Goal: Understand process/instructions: Learn how to perform a task or action

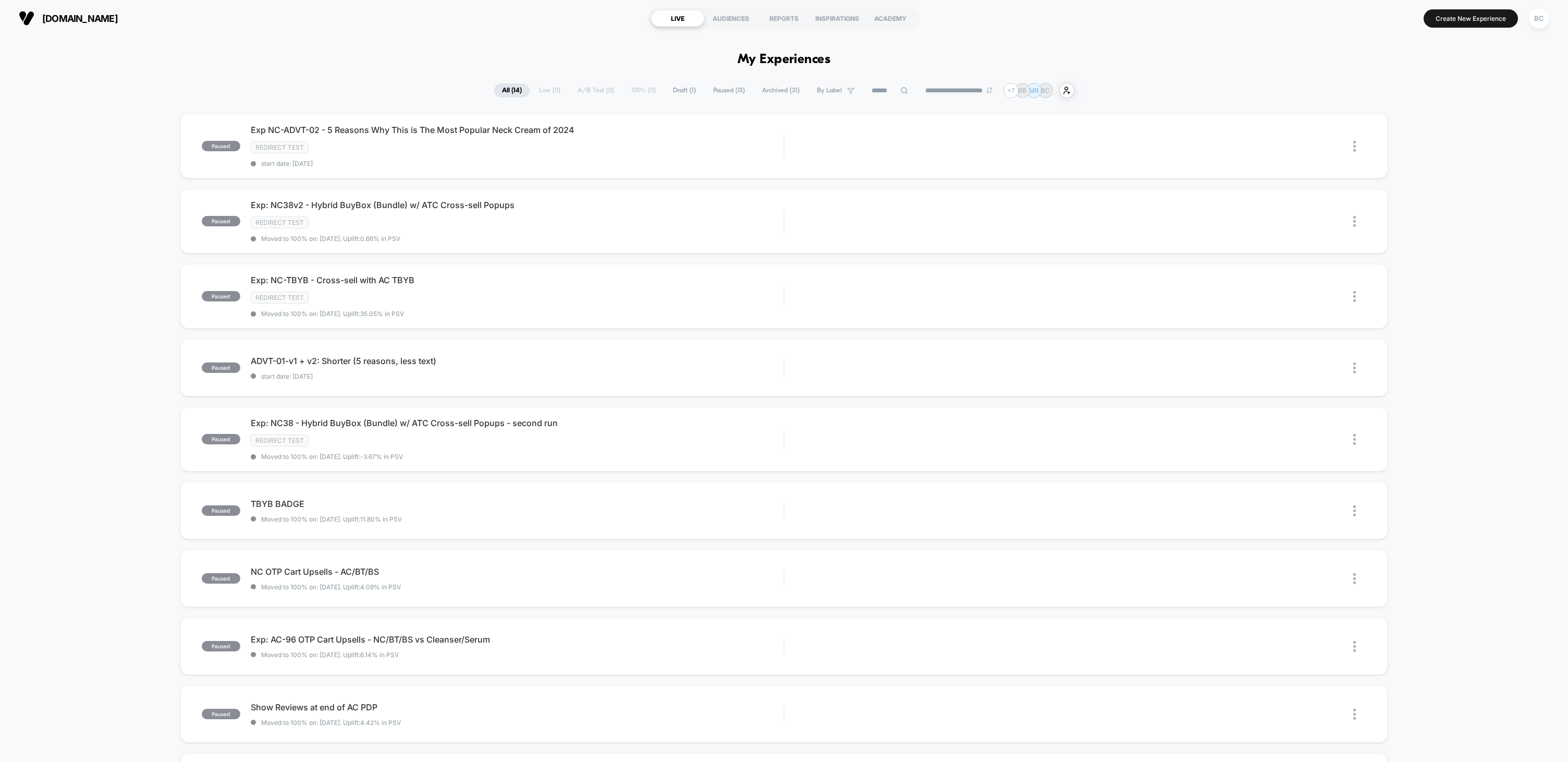
drag, startPoint x: 1520, startPoint y: 66, endPoint x: 1528, endPoint y: 39, distance: 28.2
click at [1534, 22] on div "BC" at bounding box center [1538, 18] width 21 height 21
click at [1474, 144] on span "Account Settings" at bounding box center [1527, 143] width 188 height 8
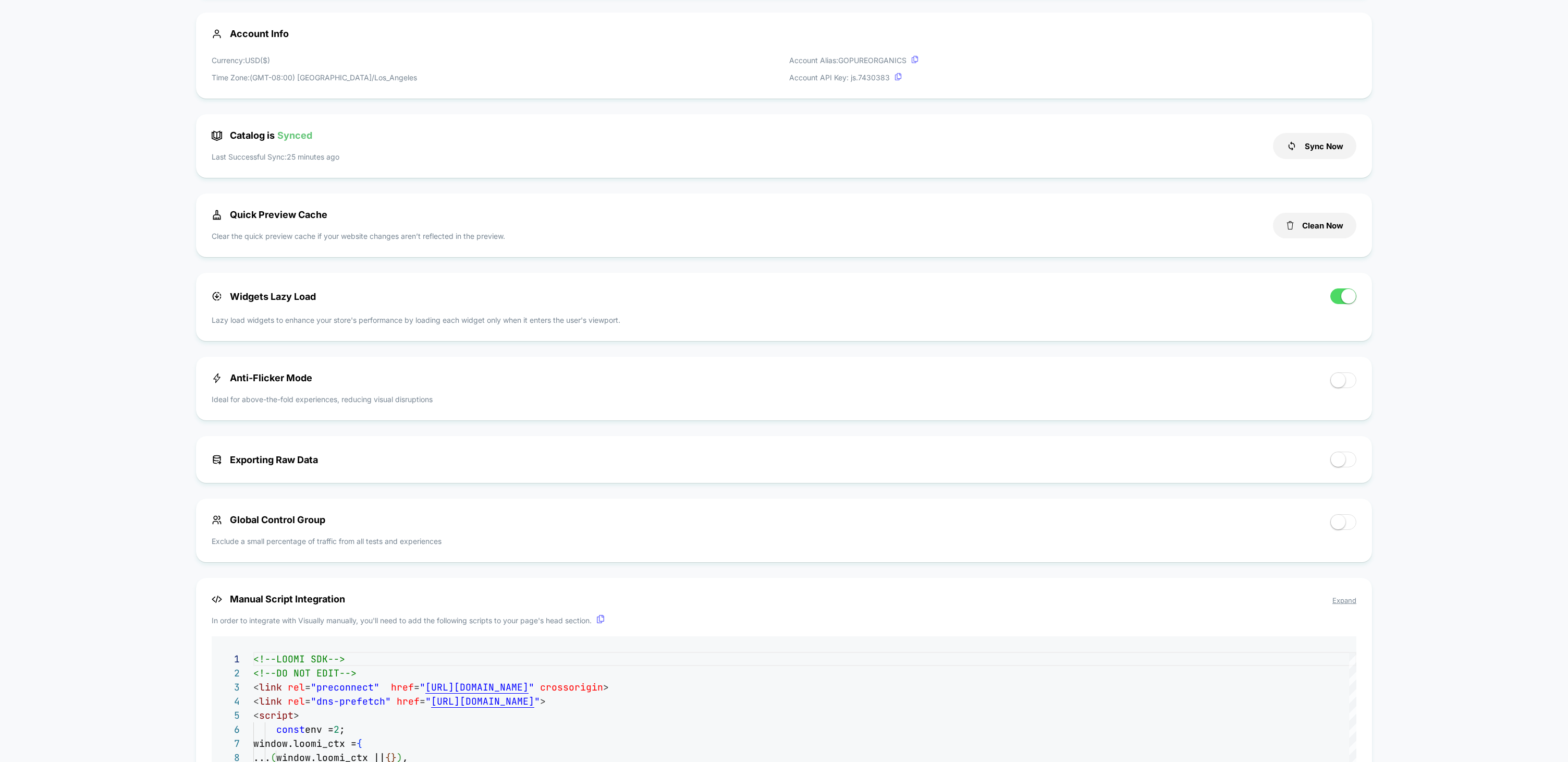
scroll to position [539, 0]
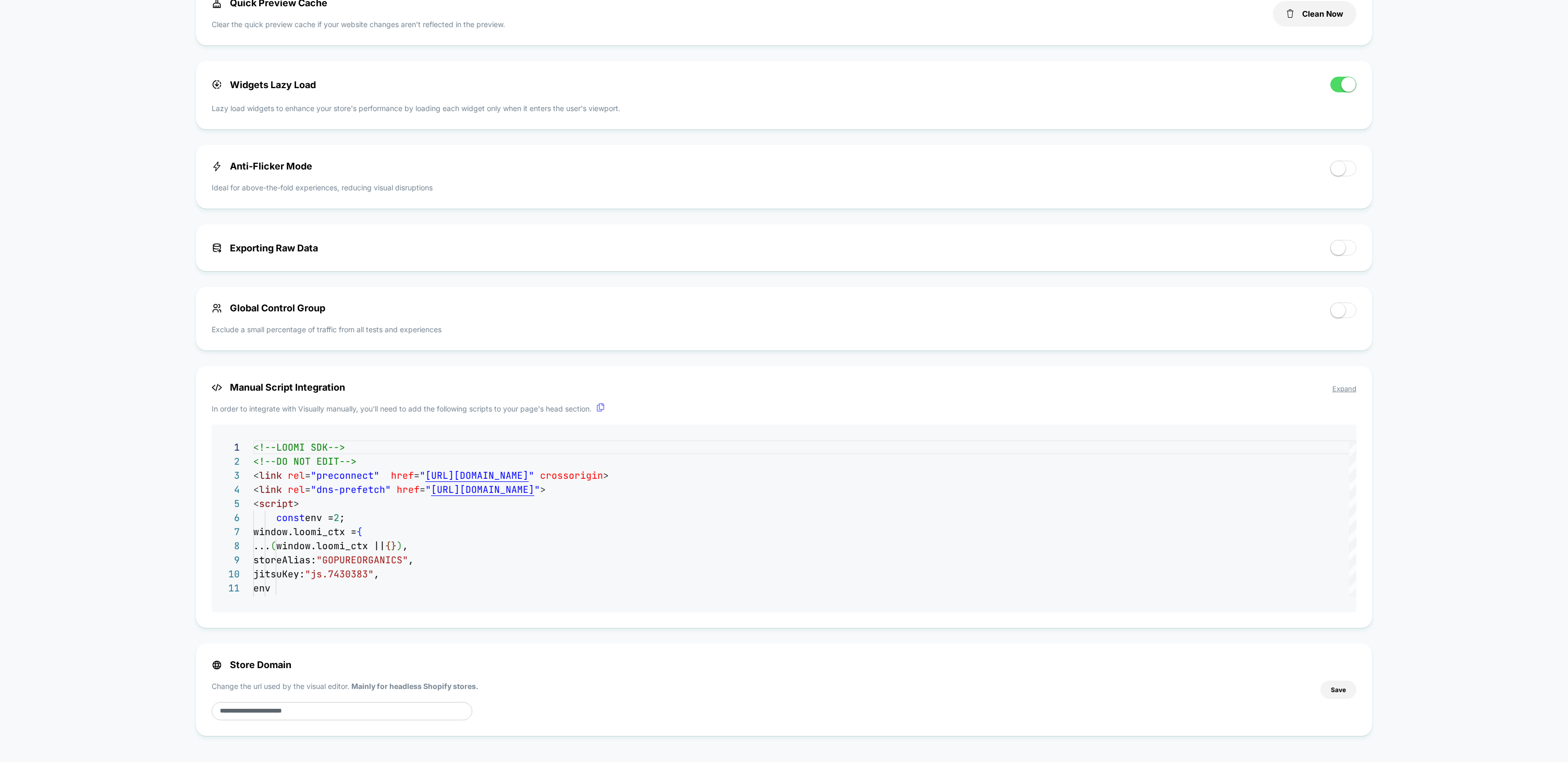
click at [347, 591] on div "**********" at bounding box center [783, 497] width 1176 height 262
drag, startPoint x: 353, startPoint y: 557, endPoint x: 435, endPoint y: 561, distance: 82.1
click at [435, 561] on div "**********" at bounding box center [783, 497] width 1176 height 262
drag, startPoint x: 435, startPoint y: 560, endPoint x: 354, endPoint y: 560, distance: 81.0
click at [353, 560] on div "**********" at bounding box center [783, 497] width 1176 height 262
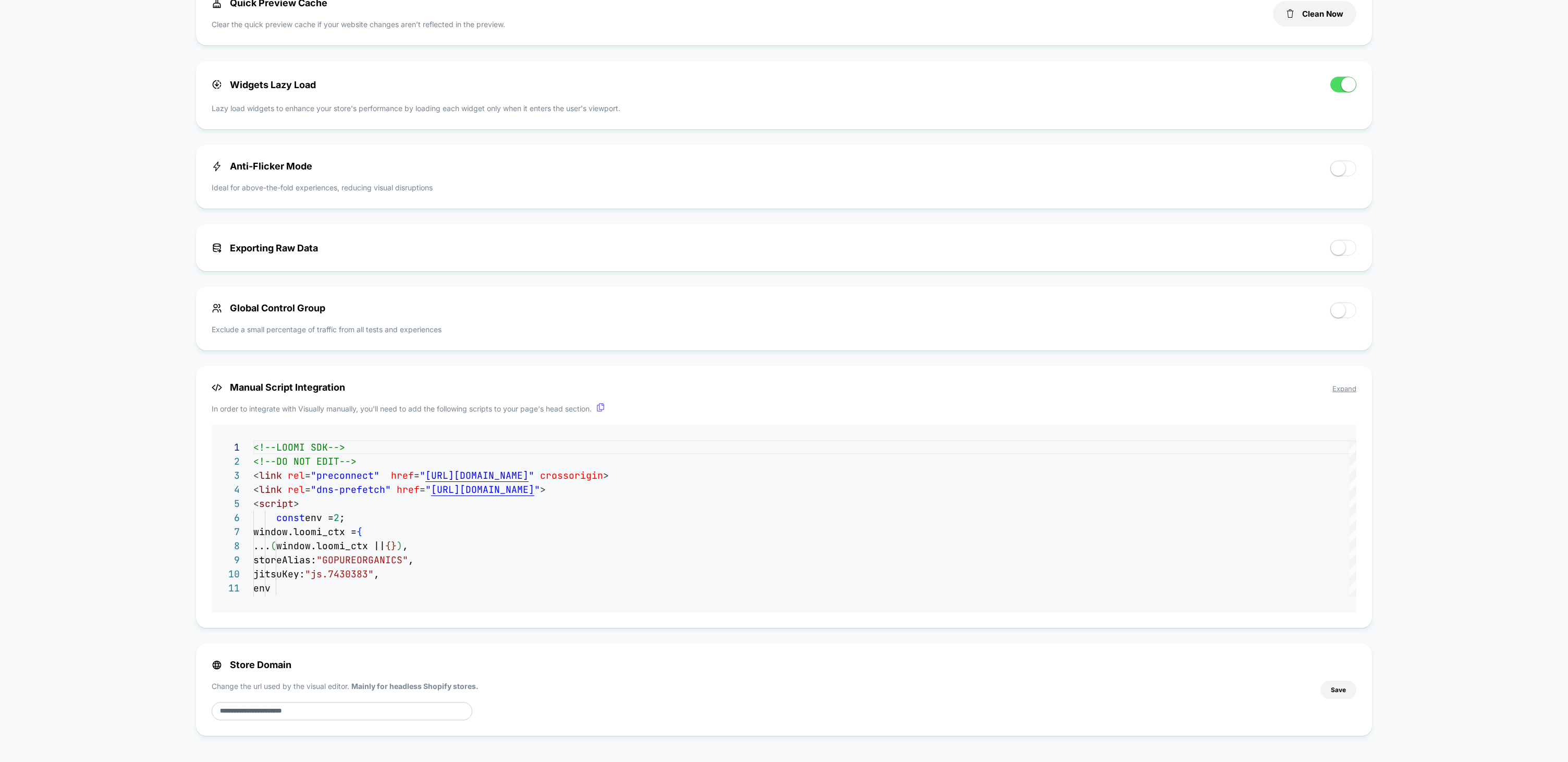
click at [1342, 384] on span "Expand" at bounding box center [1344, 388] width 24 height 8
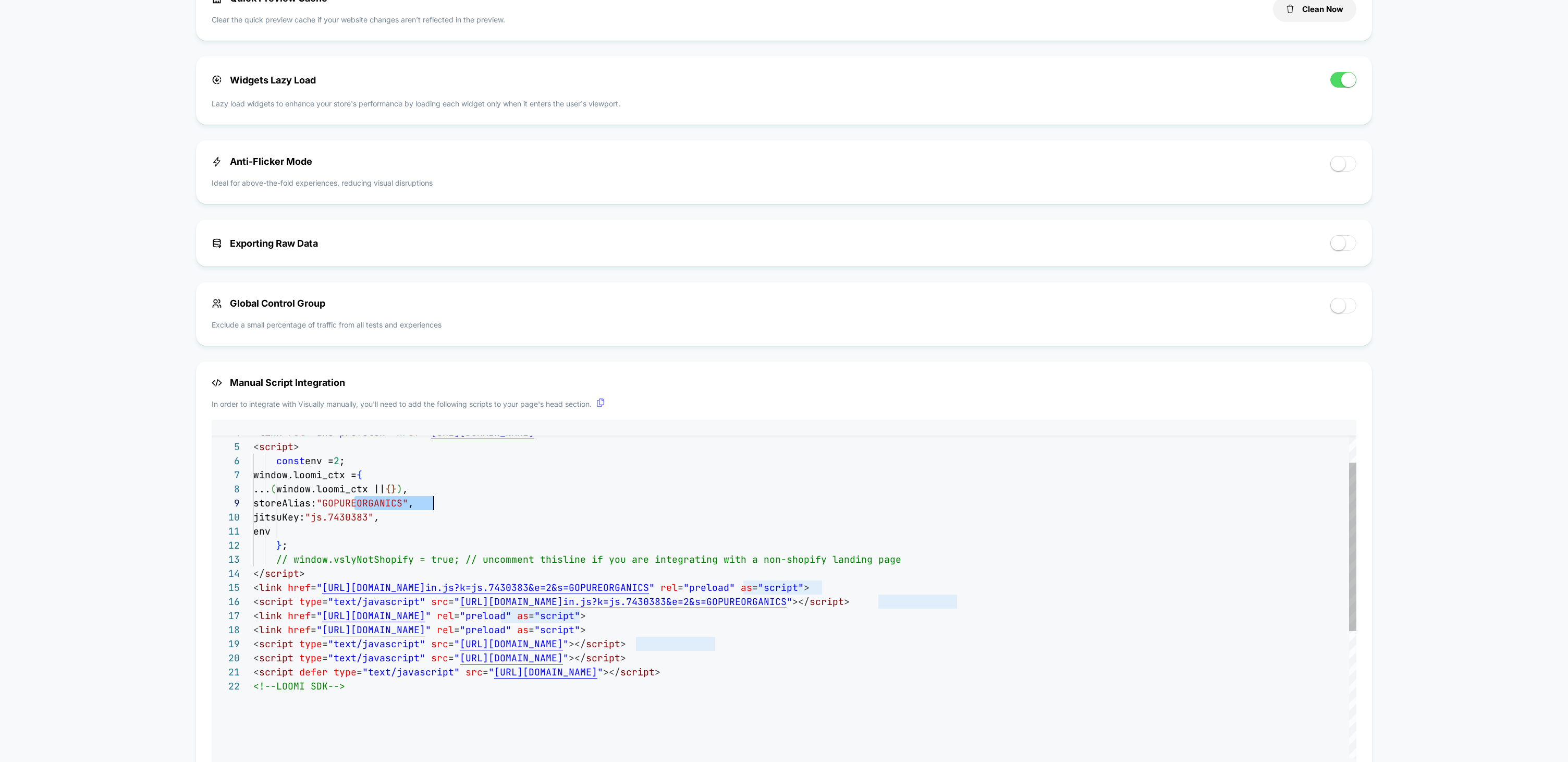
scroll to position [113, 180]
drag, startPoint x: 381, startPoint y: 505, endPoint x: 431, endPoint y: 505, distance: 50.0
click at [431, 505] on div "} ; // window.vslyNotShopify = true; // uncomment this line if you are integrat…" at bounding box center [805, 693] width 1103 height 619
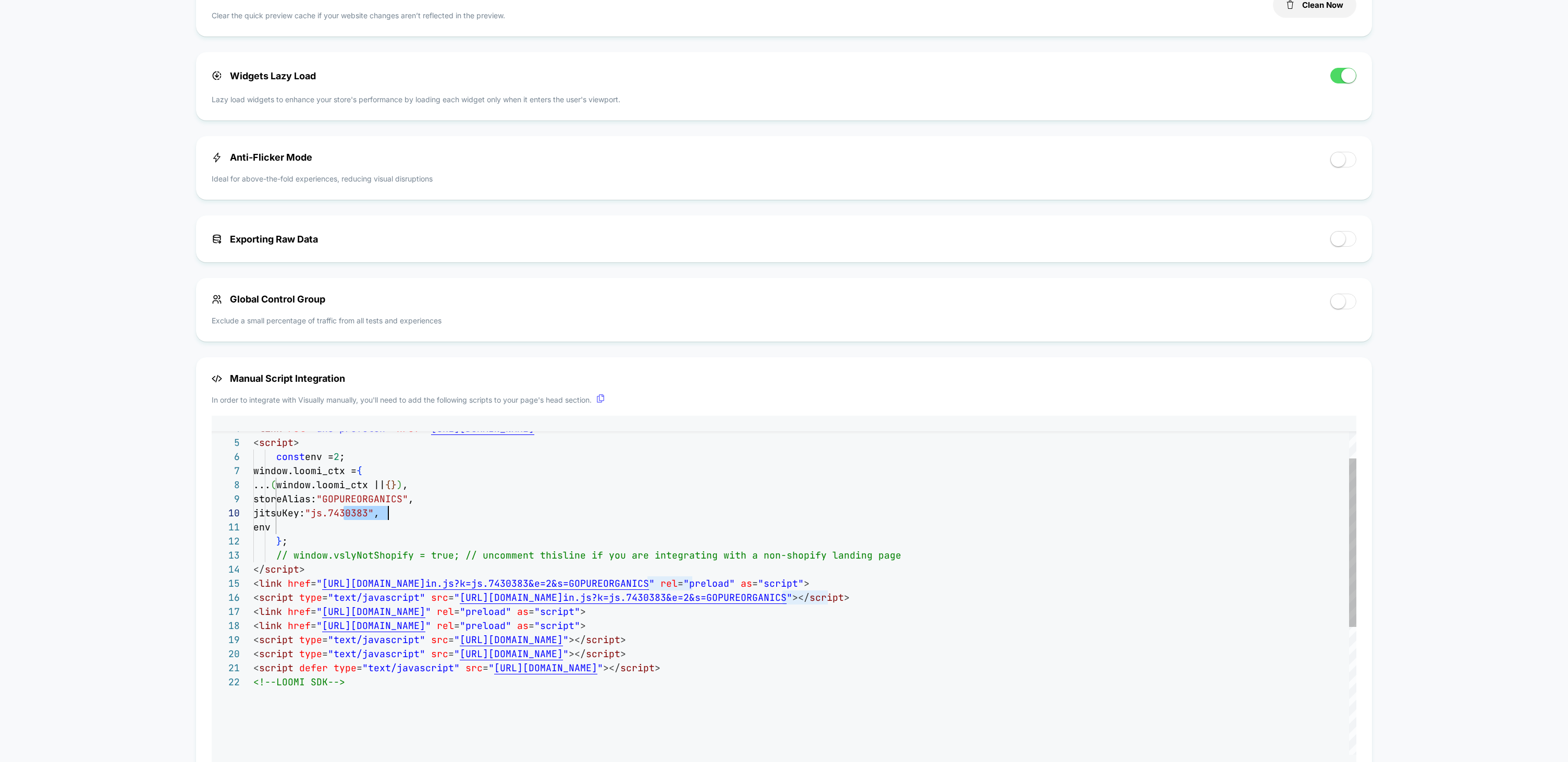
scroll to position [127, 146]
drag, startPoint x: 345, startPoint y: 518, endPoint x: 399, endPoint y: 513, distance: 54.2
click at [399, 513] on div "} ; // window.vslyNotShopify = true; // uncomment this line if you are integrat…" at bounding box center [805, 688] width 1103 height 619
